Goal: Find specific page/section: Find specific page/section

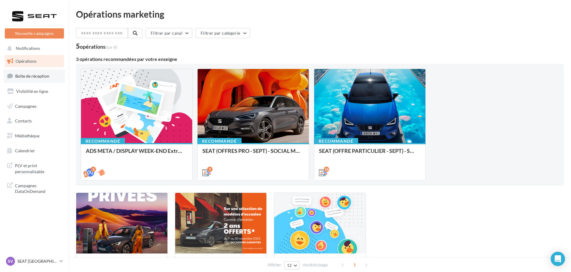
click at [31, 81] on link "Boîte de réception" at bounding box center [35, 76] width 62 height 13
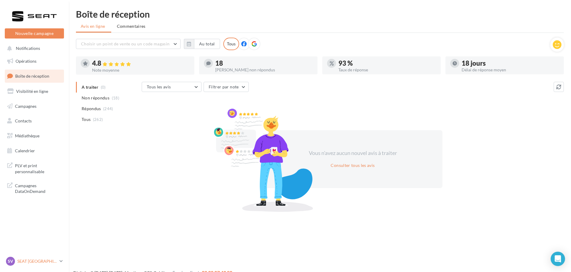
click at [37, 261] on p "SEAT [GEOGRAPHIC_DATA]" at bounding box center [37, 262] width 40 height 6
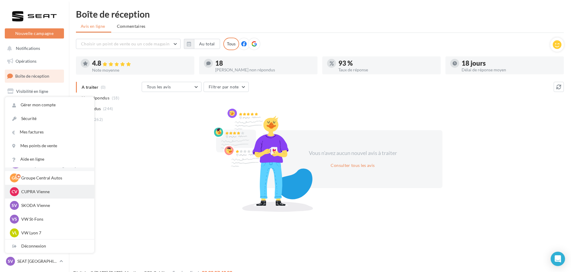
scroll to position [30, 0]
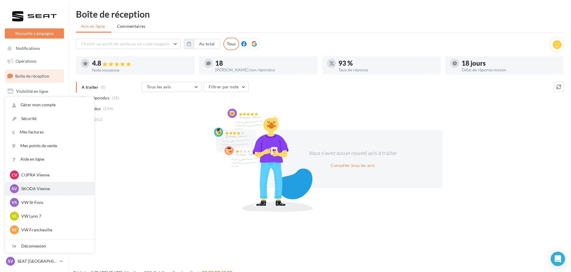
click at [48, 187] on p "SKODA Vienne" at bounding box center [54, 189] width 66 height 6
